Goal: Information Seeking & Learning: Learn about a topic

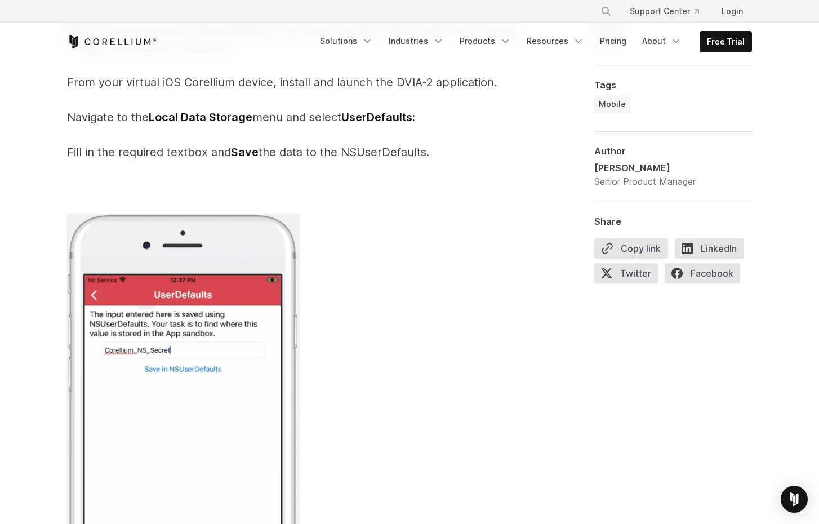
scroll to position [2718, 0]
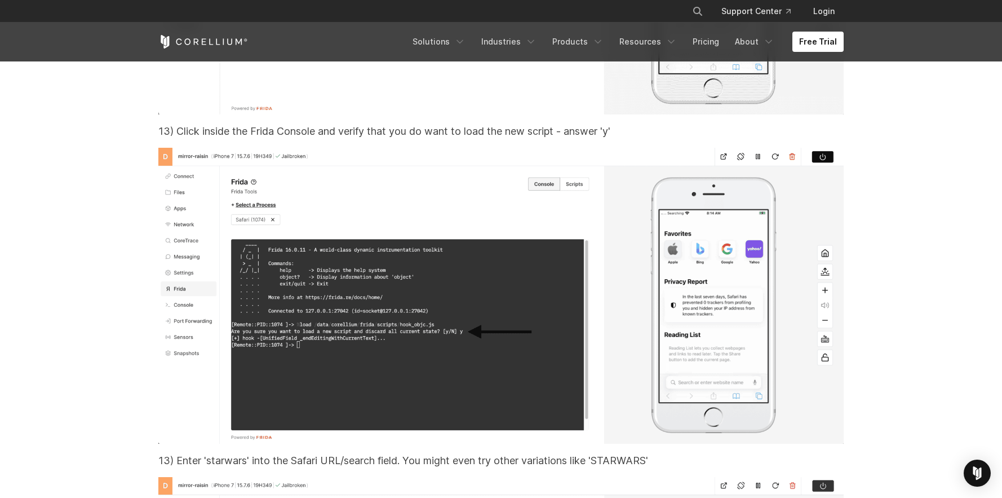
scroll to position [22154, 0]
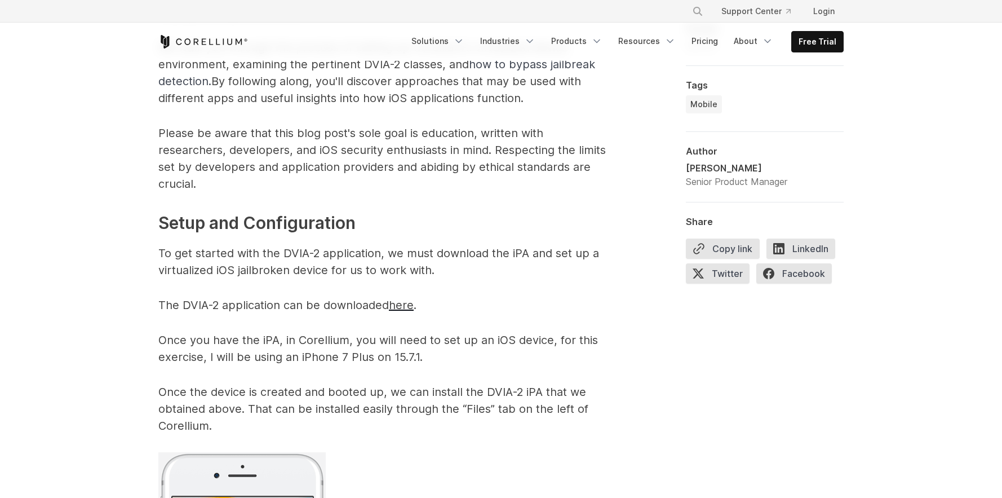
scroll to position [851, 0]
click at [406, 307] on span "here" at bounding box center [401, 305] width 25 height 14
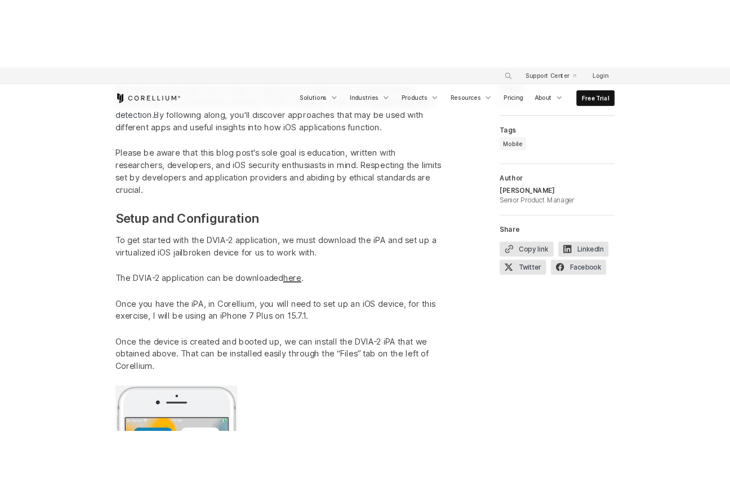
scroll to position [934, 0]
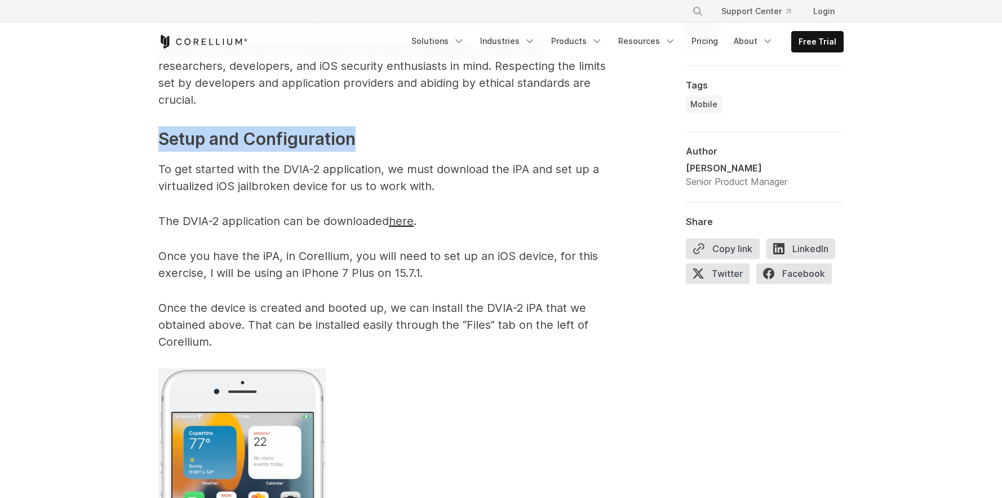
drag, startPoint x: 160, startPoint y: 137, endPoint x: 373, endPoint y: 139, distance: 213.0
click at [373, 139] on h3 "Setup and Configuration" at bounding box center [383, 138] width 451 height 25
copy h3 "Setup and Configuration"
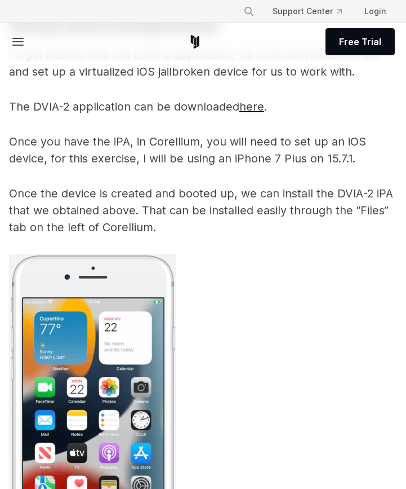
scroll to position [806, 0]
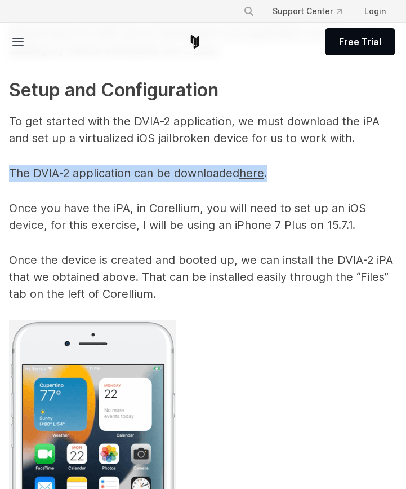
drag, startPoint x: 11, startPoint y: 172, endPoint x: 271, endPoint y: 176, distance: 259.9
click at [271, 176] on p "The DVIA-2 application can be downloaded here ." at bounding box center [203, 173] width 388 height 17
copy p "The DVIA-2 application can be downloaded here ."
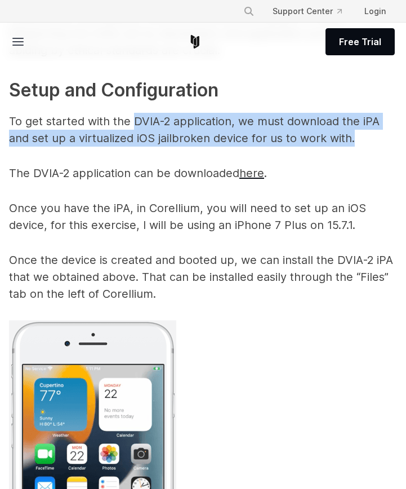
drag, startPoint x: 134, startPoint y: 121, endPoint x: 355, endPoint y: 135, distance: 221.4
click at [355, 135] on p "To get started with the DVIA-2 application, we must download the iPA and set up…" at bounding box center [203, 130] width 388 height 34
copy p "DVIA-2 application, we must download the iPA and set up a virtualized iOS jailb…"
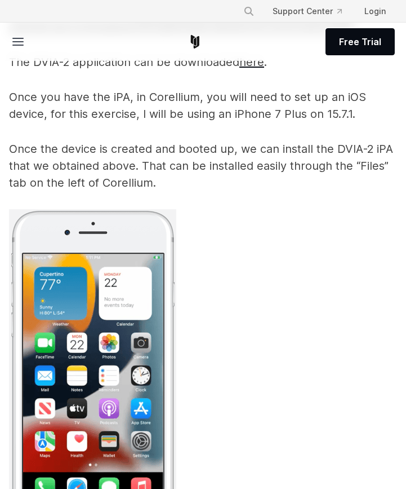
scroll to position [918, 0]
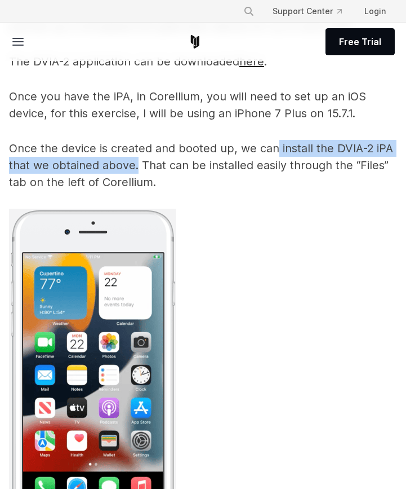
drag, startPoint x: 278, startPoint y: 146, endPoint x: 137, endPoint y: 170, distance: 143.0
click at [137, 170] on p "Once the device is created and booted up, we can install the DVIA-2 iPA that we…" at bounding box center [203, 165] width 388 height 51
copy p "install the DVIA-2 iPA that we obtained above."
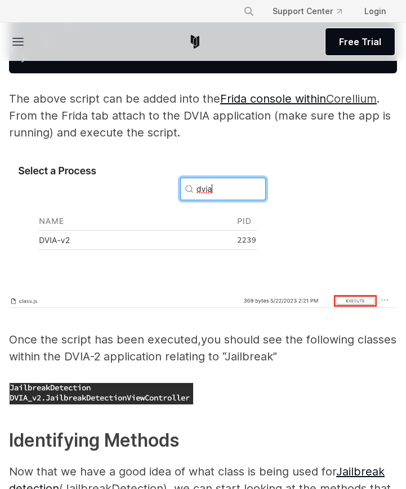
scroll to position [1912, 0]
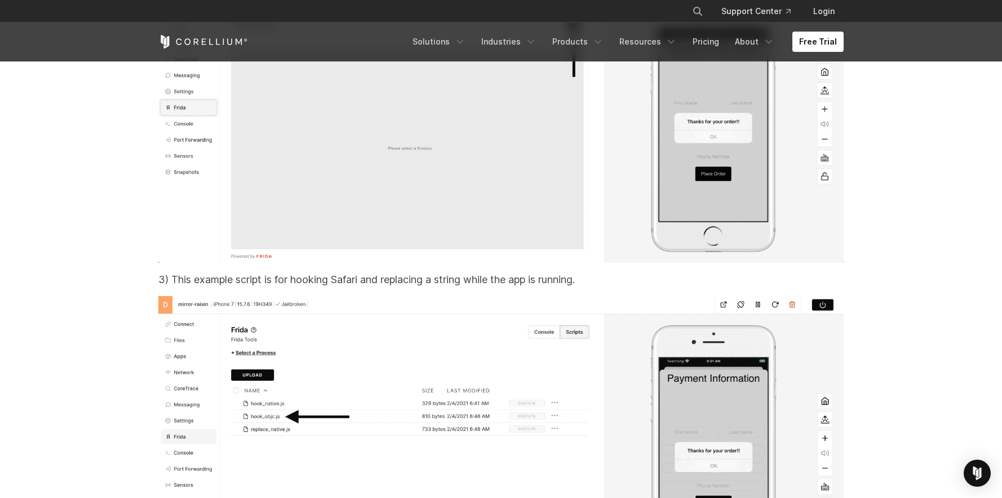
scroll to position [18237, 0]
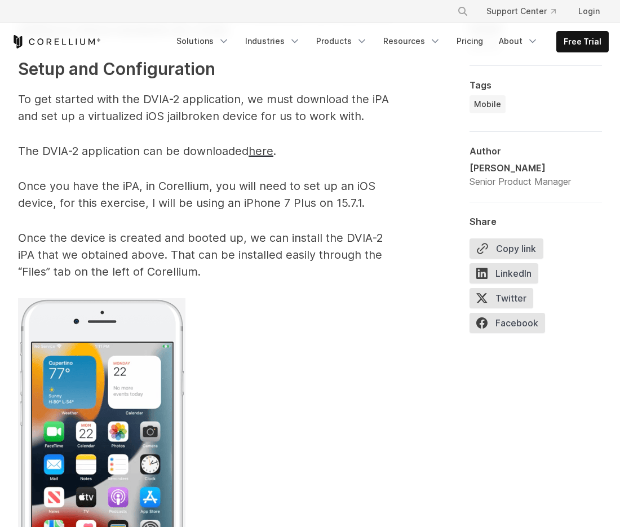
scroll to position [1017, 0]
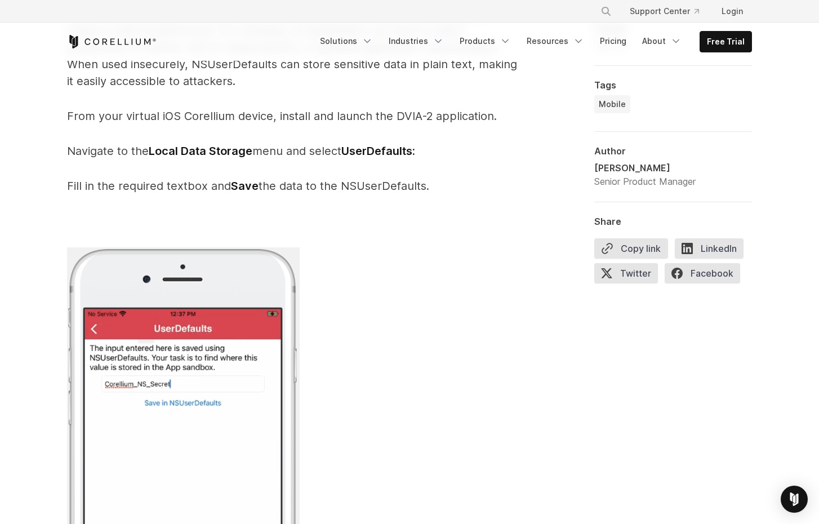
scroll to position [2744, 0]
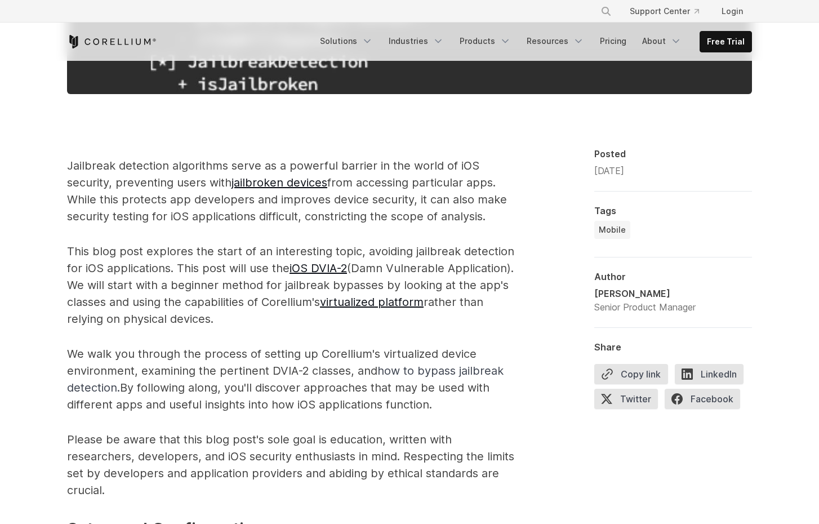
scroll to position [775, 0]
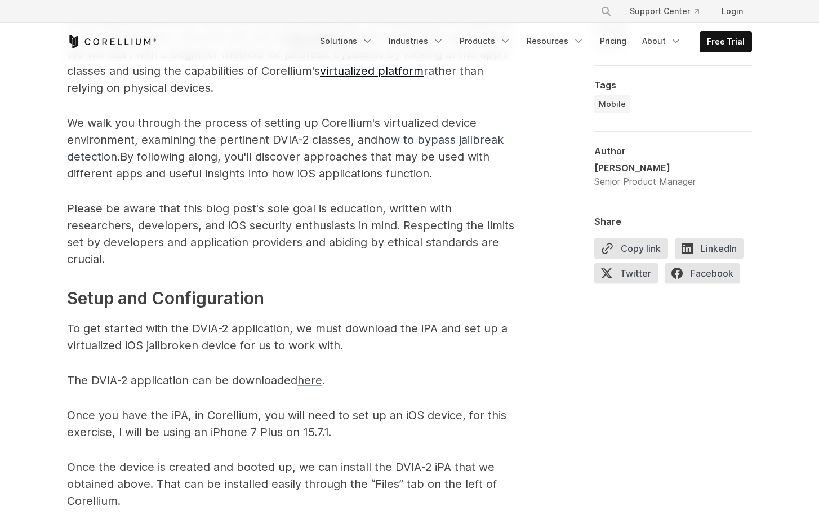
click at [313, 383] on span "here" at bounding box center [310, 381] width 25 height 14
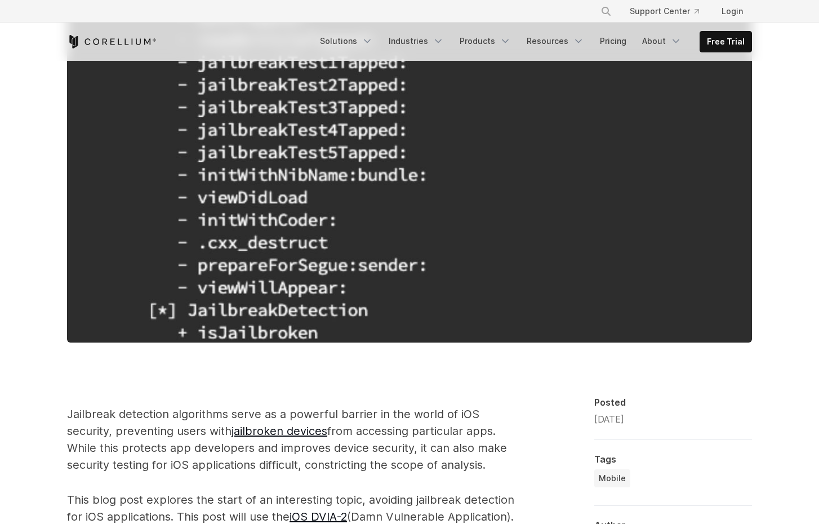
scroll to position [196, 0]
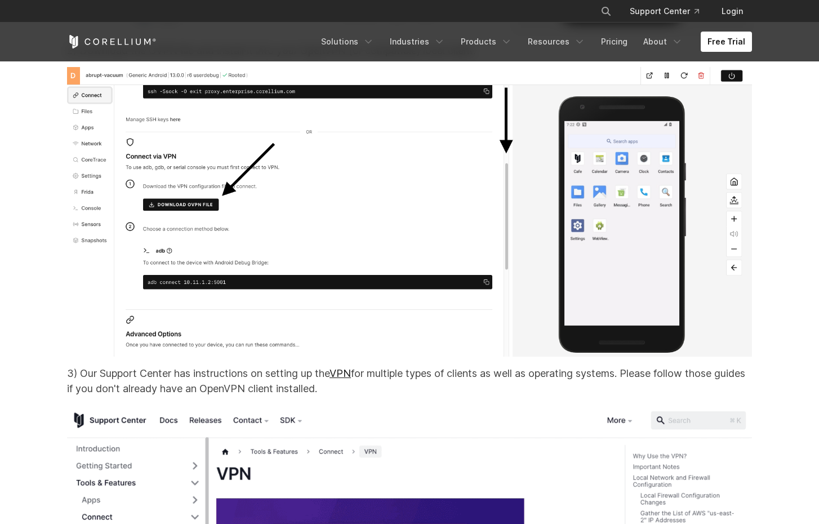
scroll to position [8801, 0]
